Goal: Check status: Check status

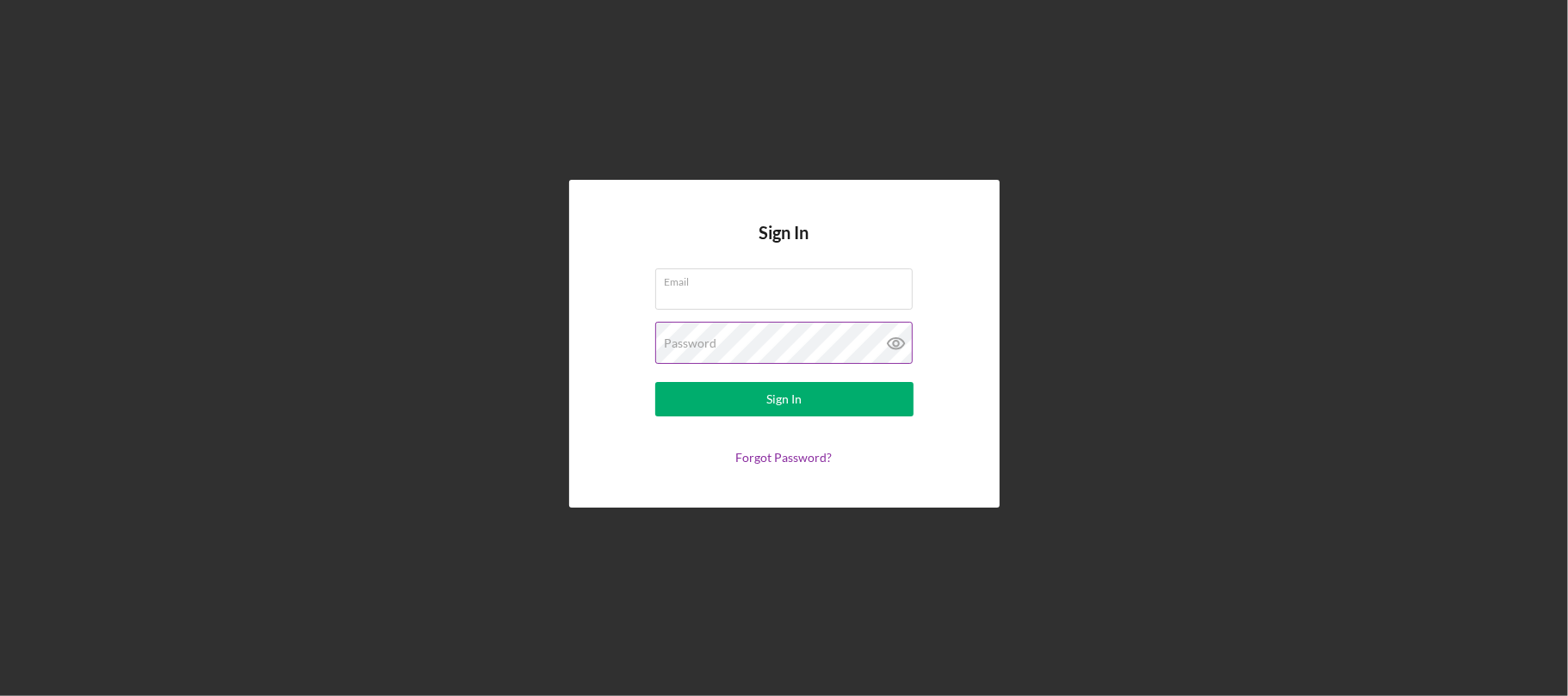
type input "[EMAIL_ADDRESS][DOMAIN_NAME]"
click at [898, 341] on icon at bounding box center [896, 343] width 5 height 5
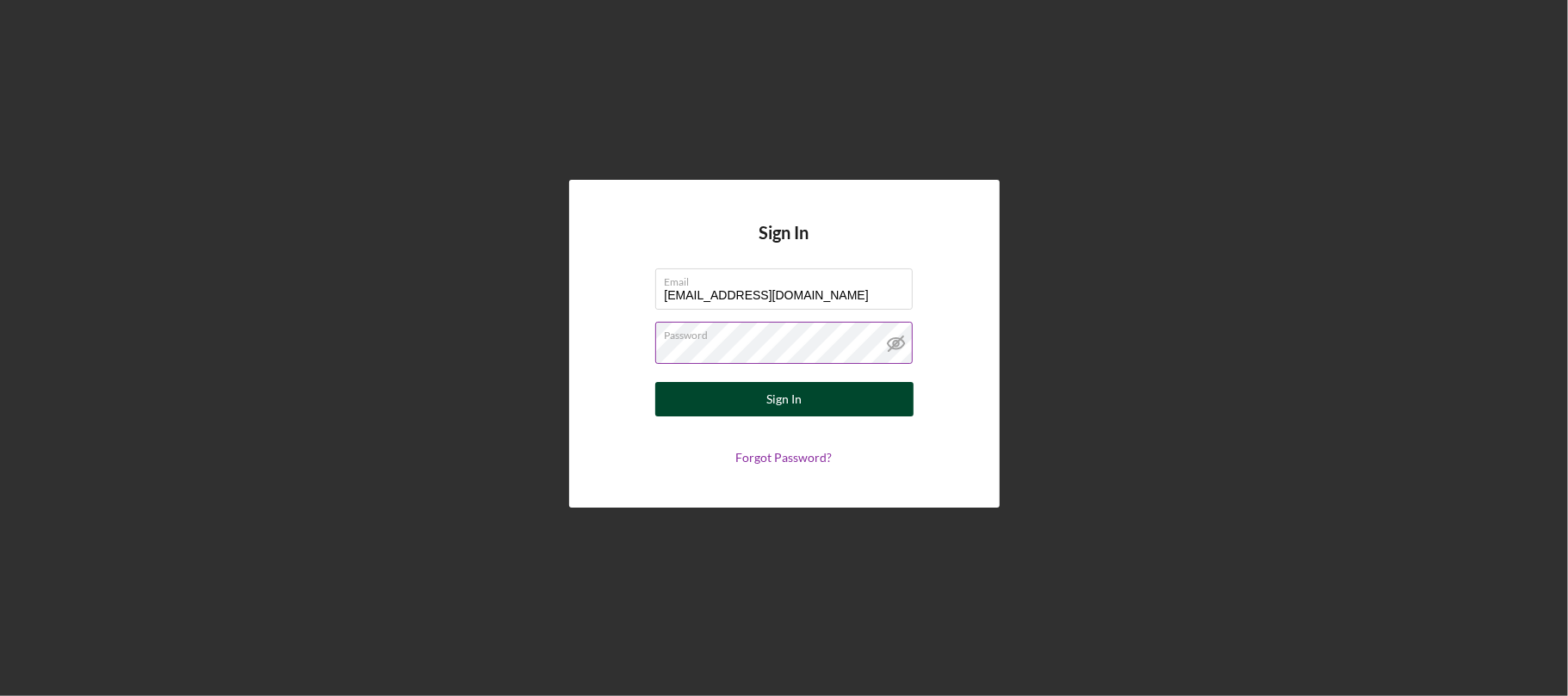
click at [808, 393] on button "Sign In" at bounding box center [784, 400] width 258 height 34
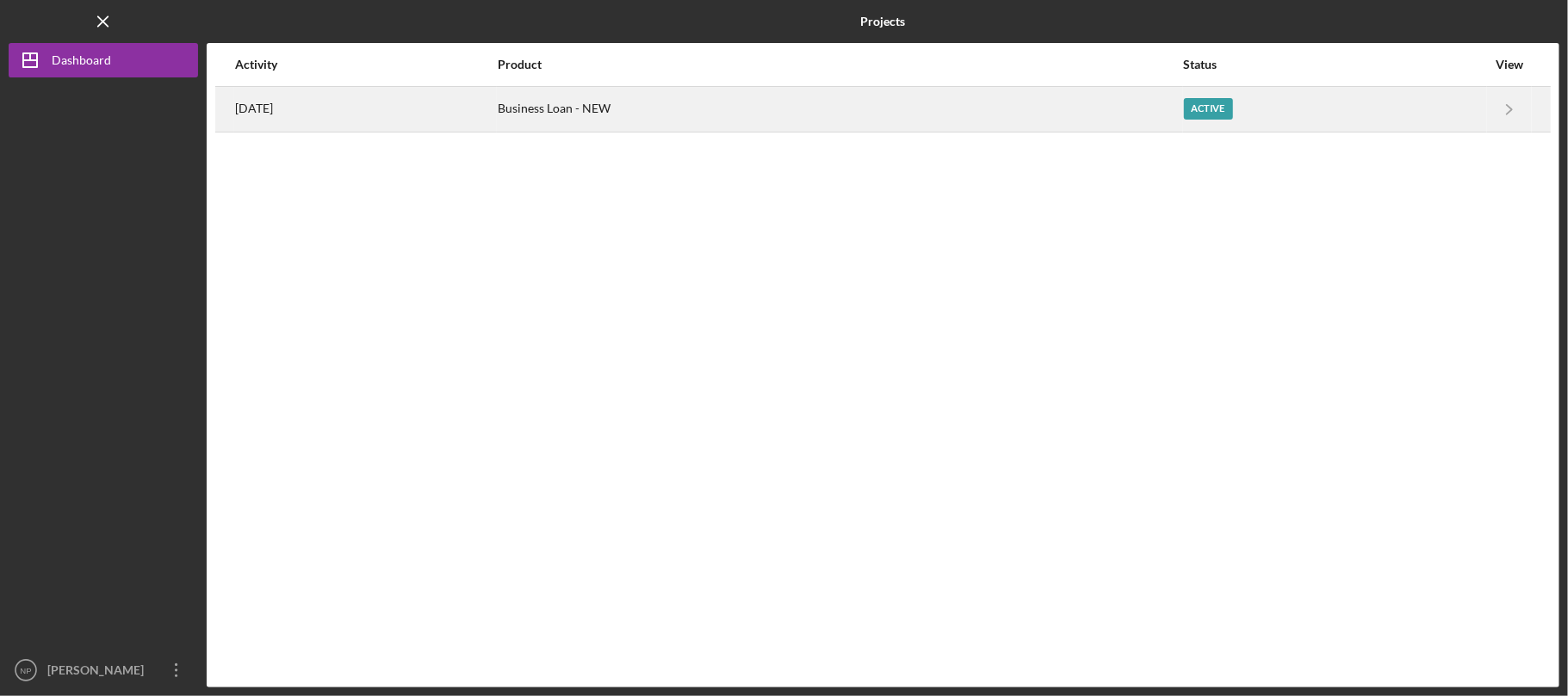
click at [801, 119] on div "Business Loan - NEW" at bounding box center [840, 109] width 684 height 43
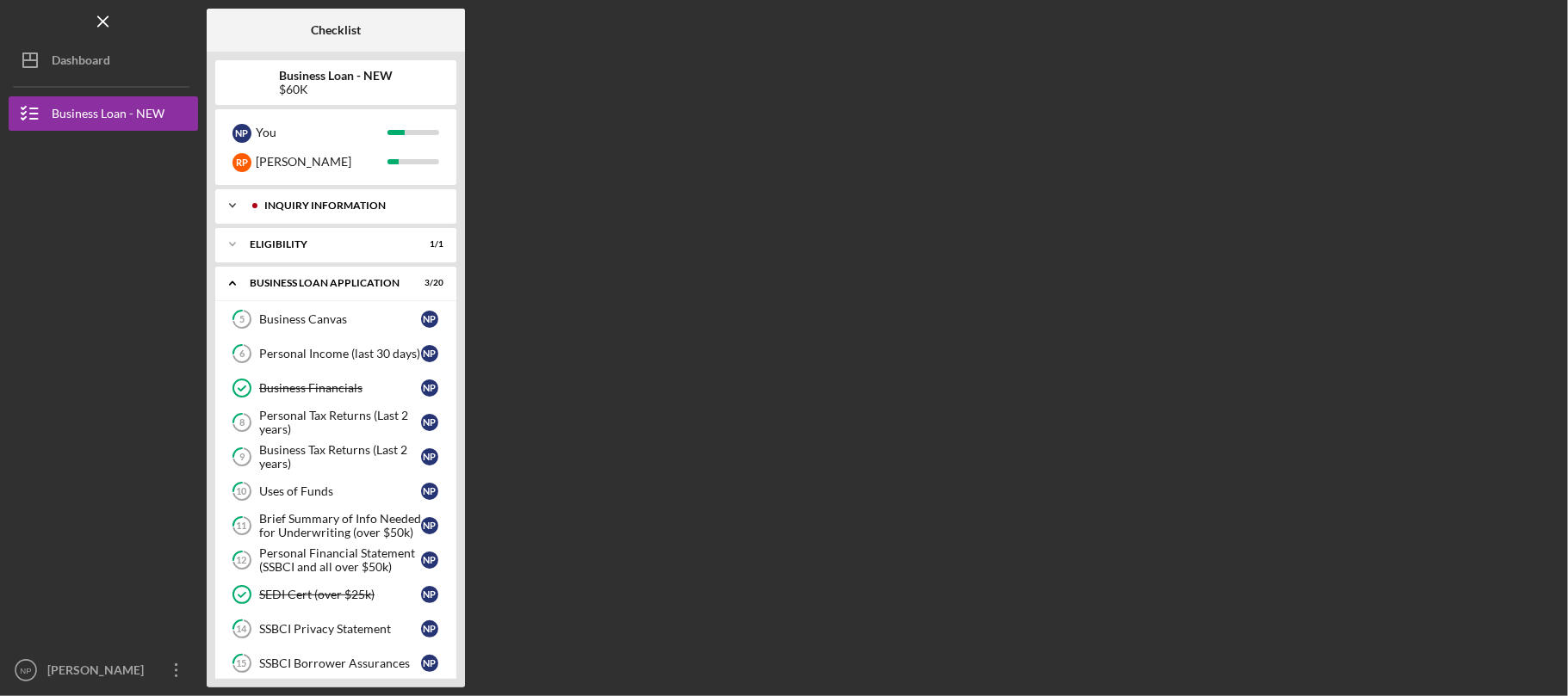
click at [387, 214] on div "Icon/Expander INQUIRY INFORMATION 4 / 4" at bounding box center [336, 206] width 241 height 34
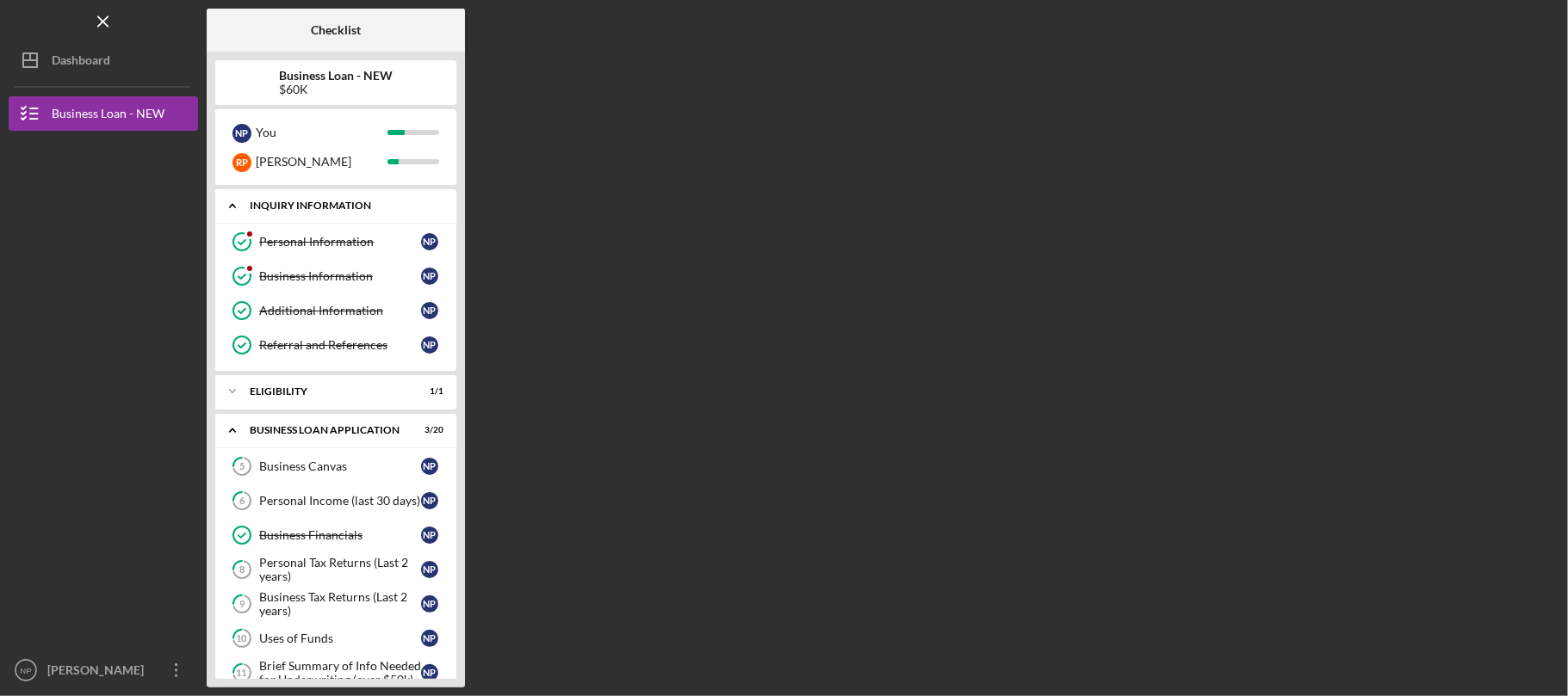
click at [355, 198] on div "Icon/Expander INQUIRY INFORMATION 4 / 4" at bounding box center [336, 206] width 241 height 35
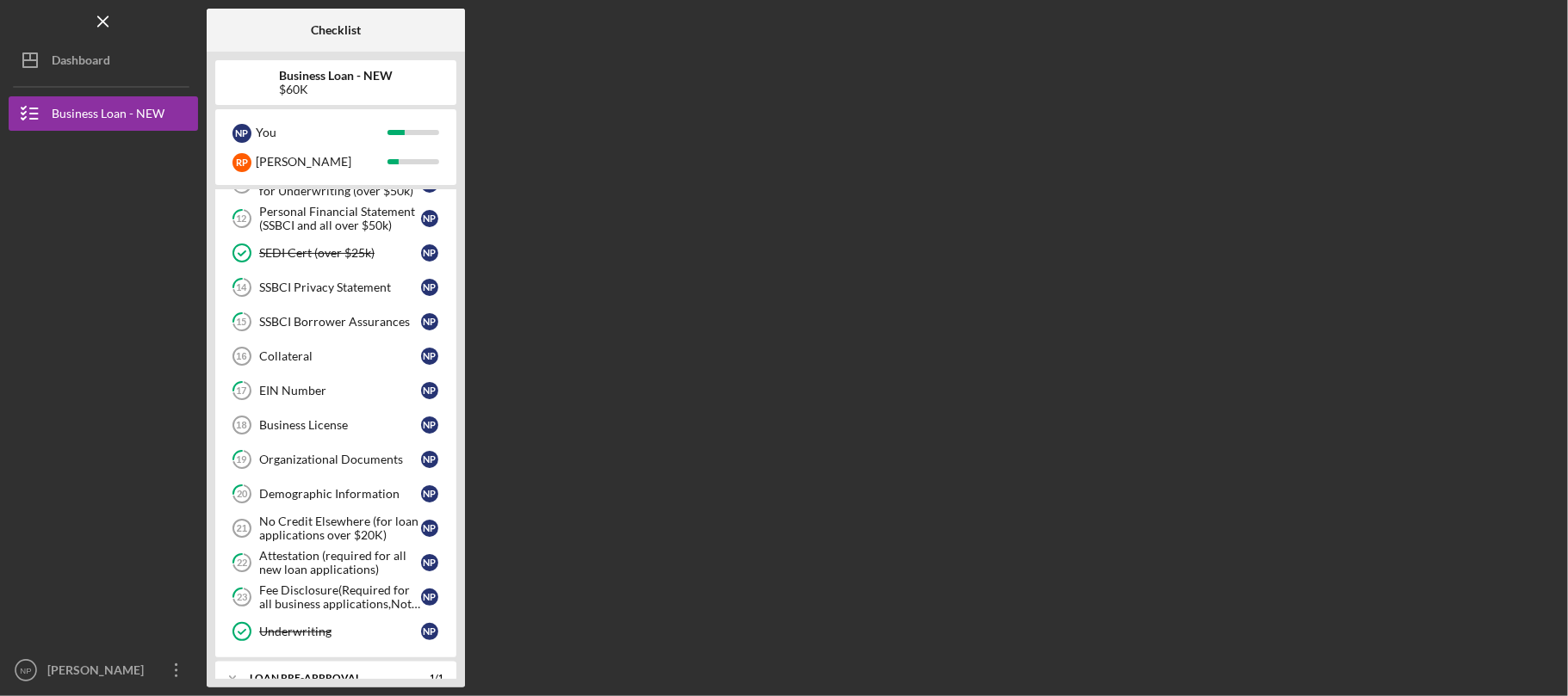
scroll to position [456, 0]
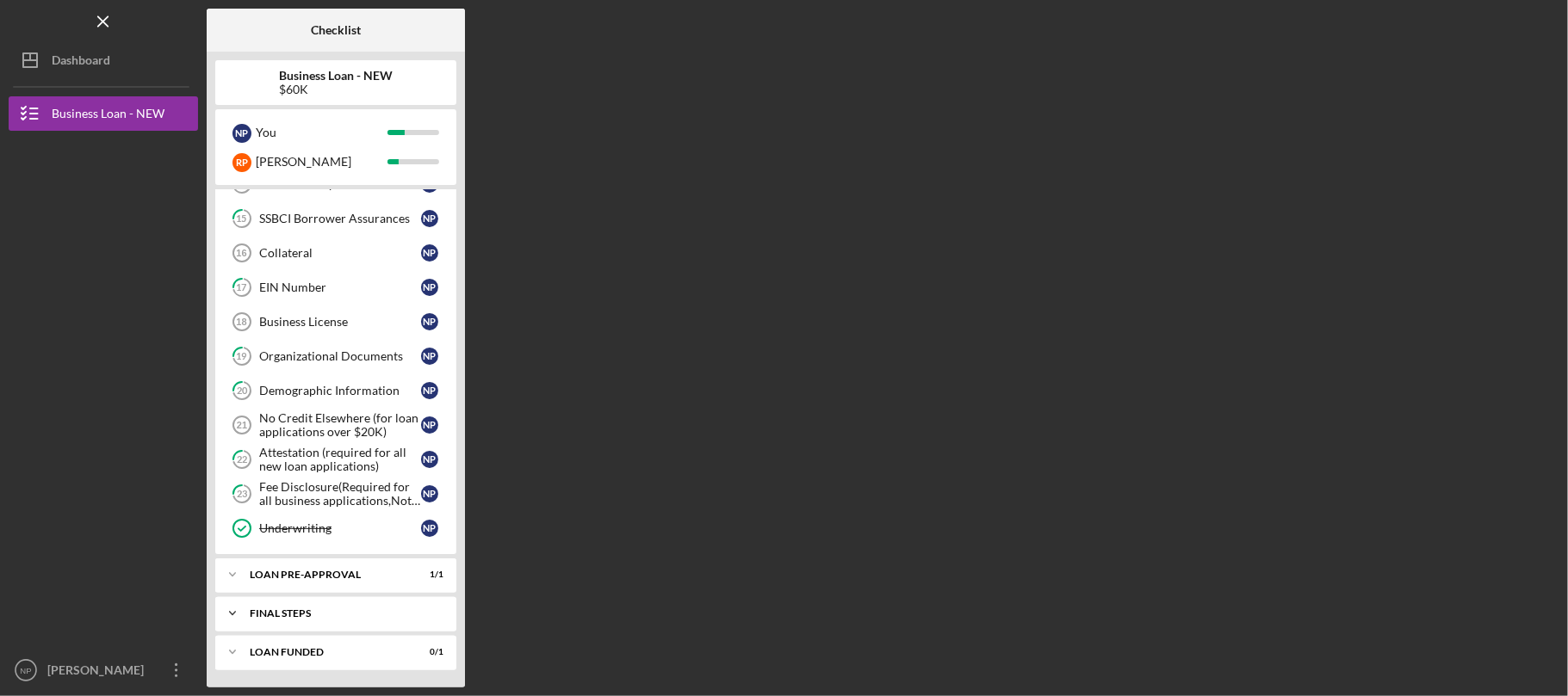
click at [336, 613] on div "FINAL STEPS" at bounding box center [342, 613] width 185 height 10
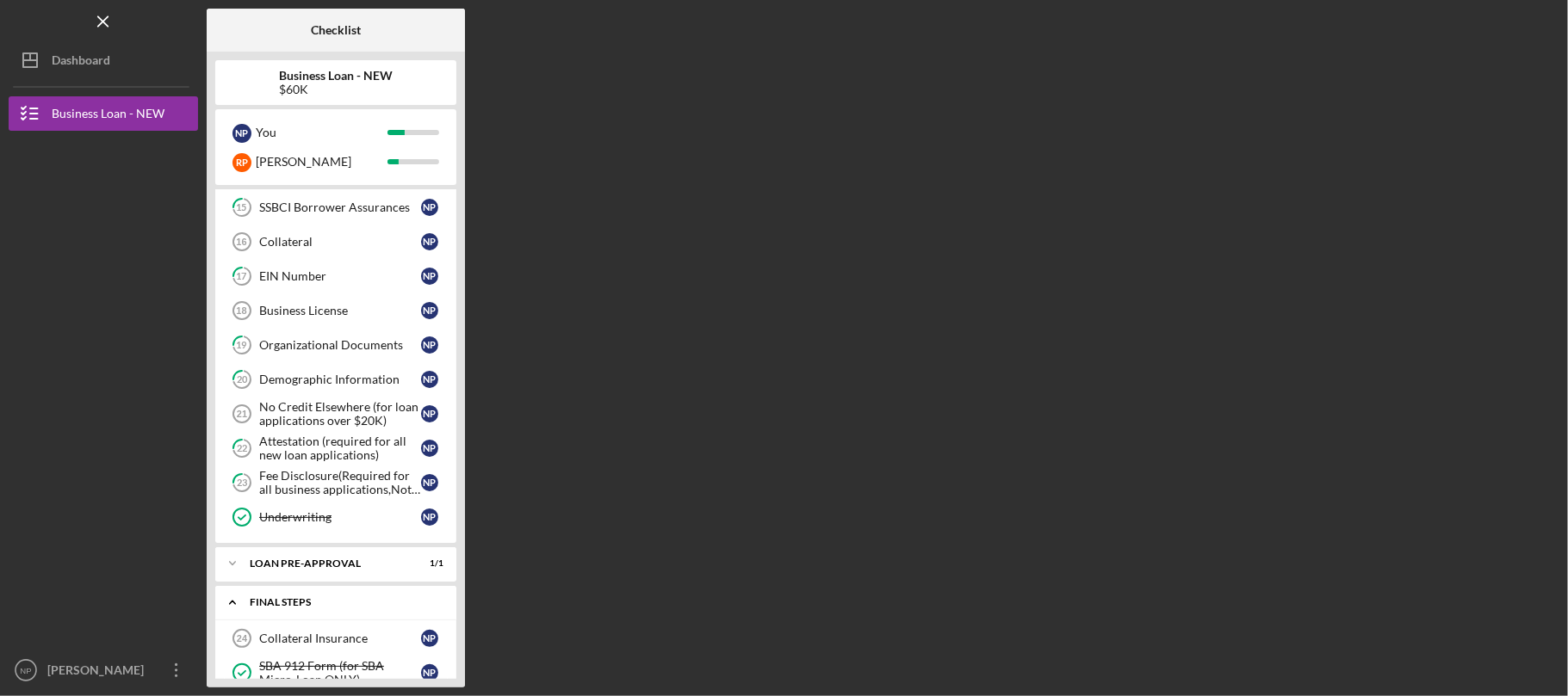
scroll to position [676, 0]
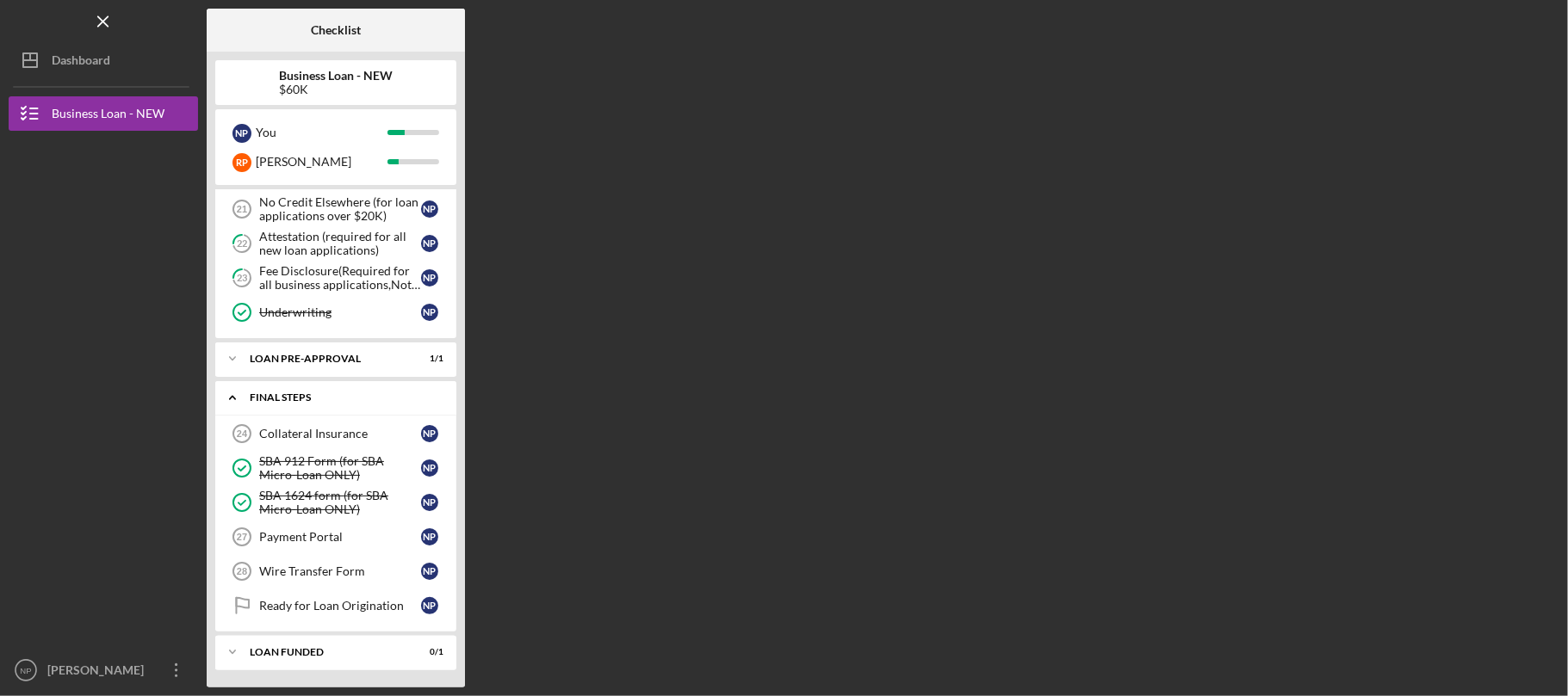
click at [308, 402] on div "Icon/Expander FINAL STEPS 2 / 6" at bounding box center [336, 398] width 241 height 35
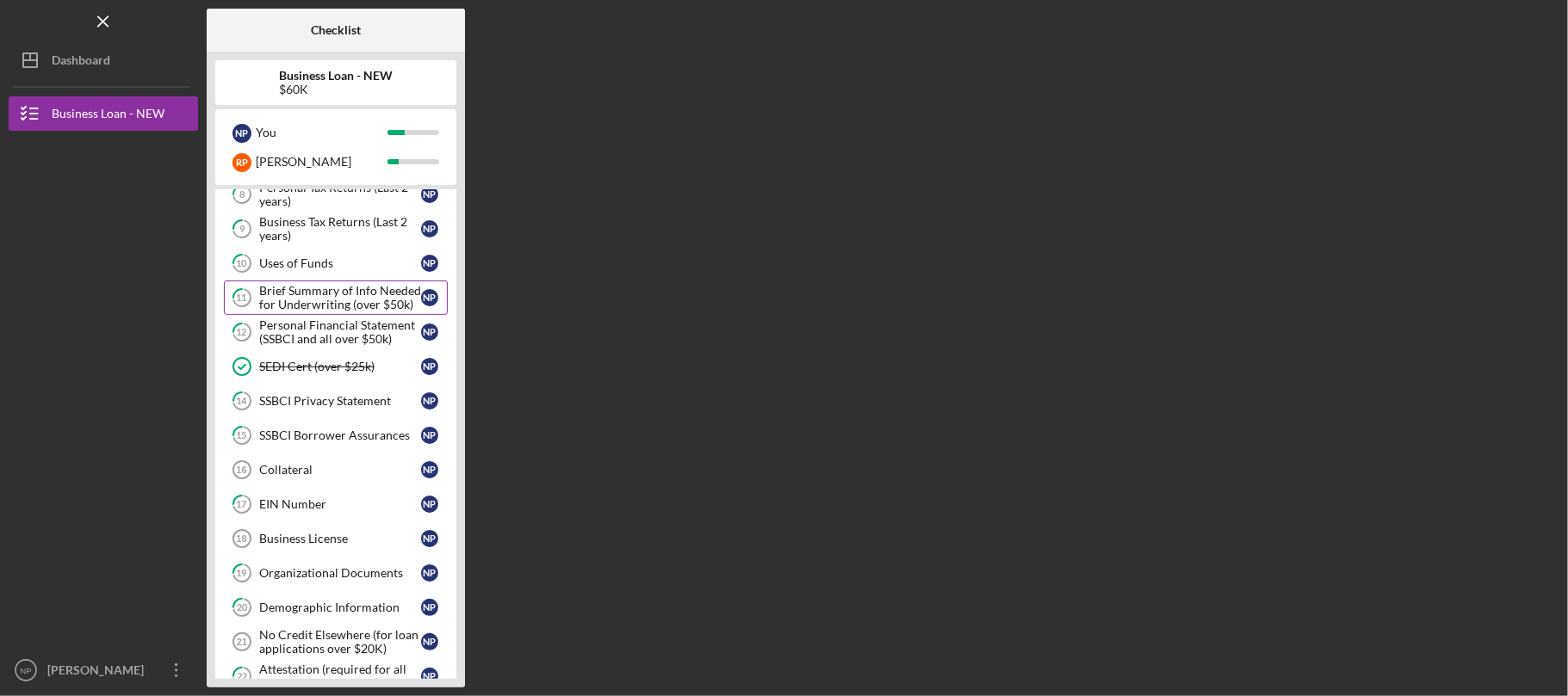
scroll to position [0, 0]
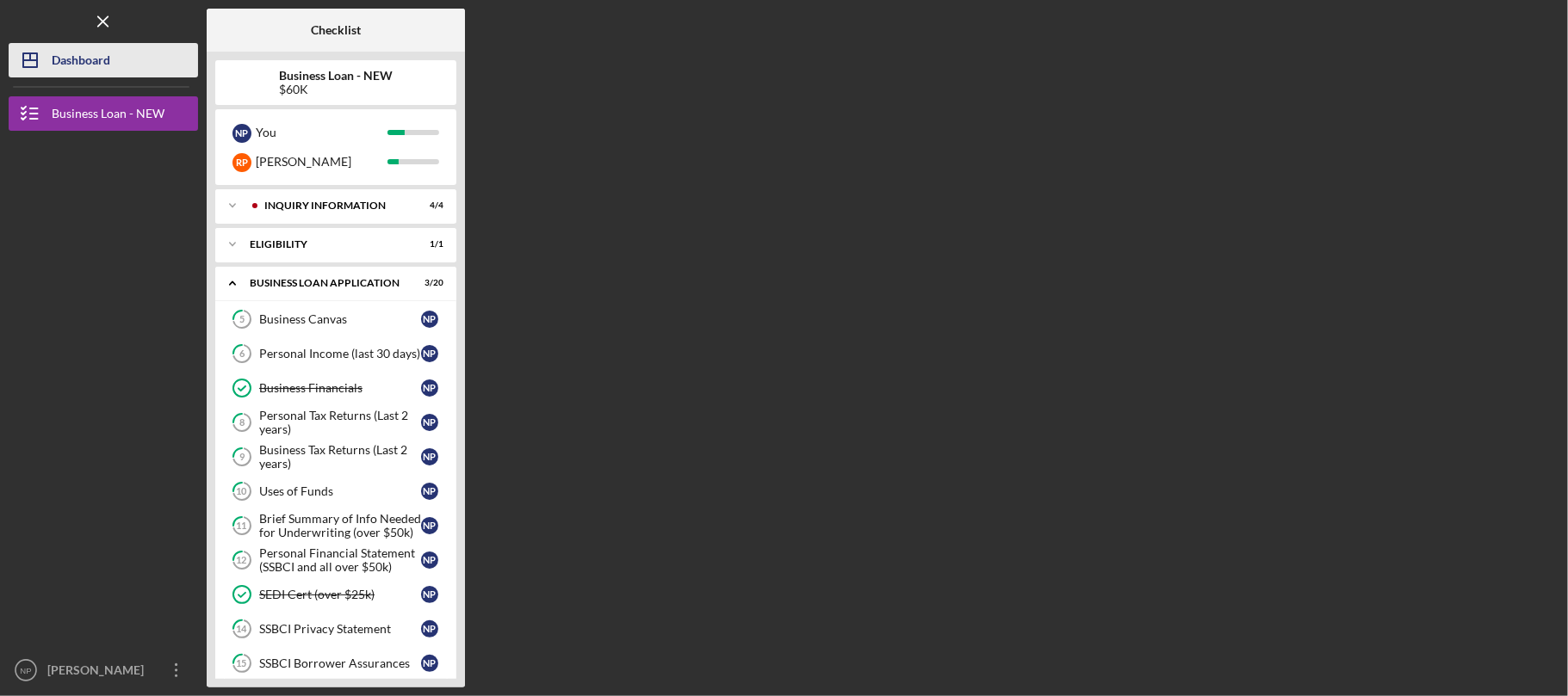
click at [121, 60] on button "Icon/Dashboard Dashboard" at bounding box center [102, 60] width 190 height 34
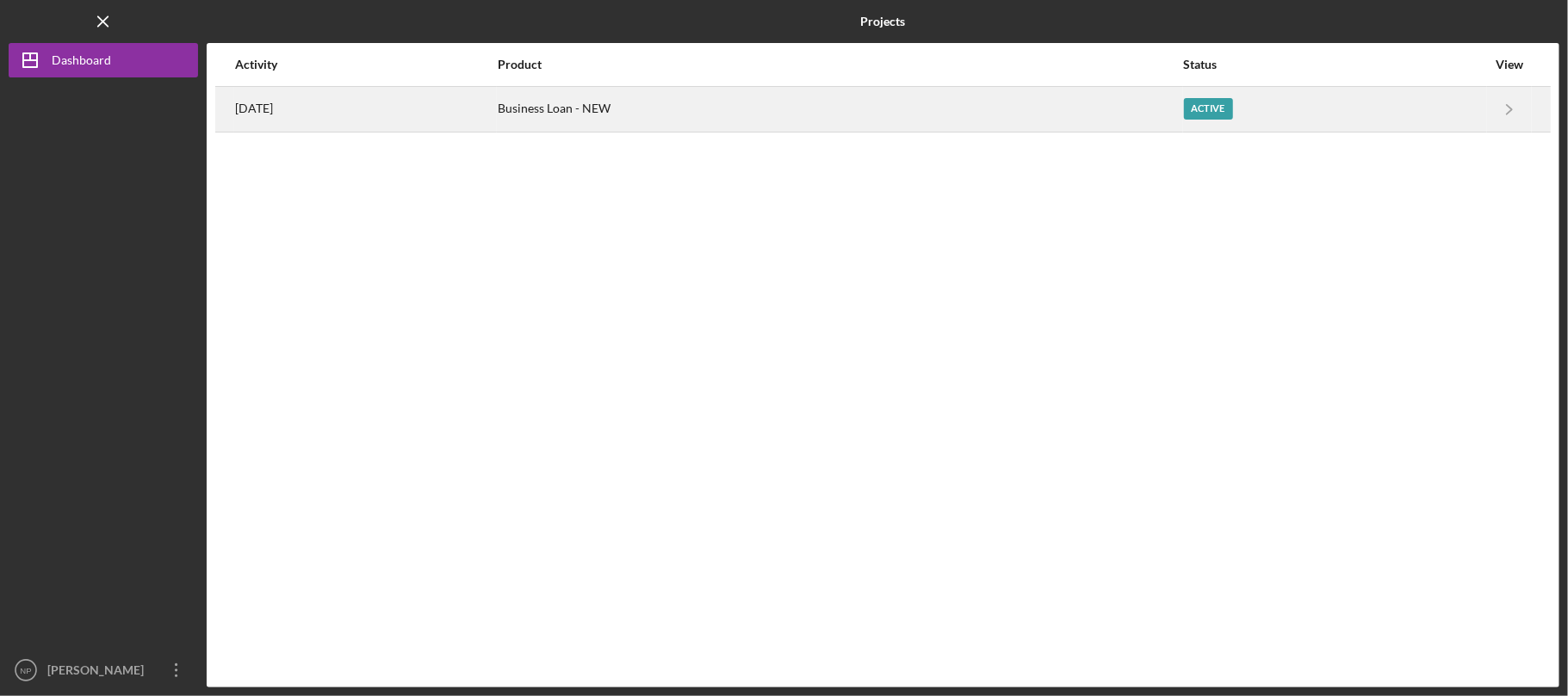
click at [455, 97] on div "[DATE]" at bounding box center [365, 109] width 261 height 43
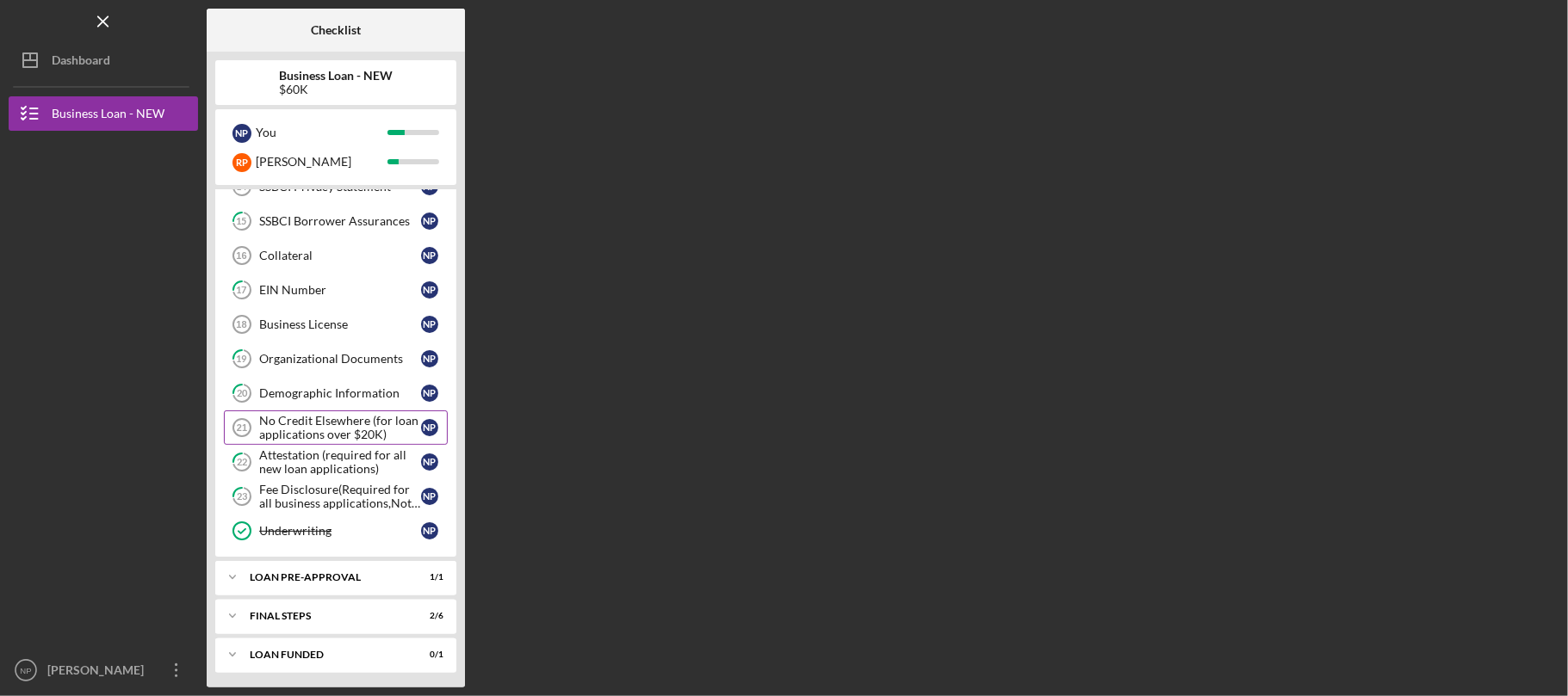
scroll to position [456, 0]
